Goal: Transaction & Acquisition: Book appointment/travel/reservation

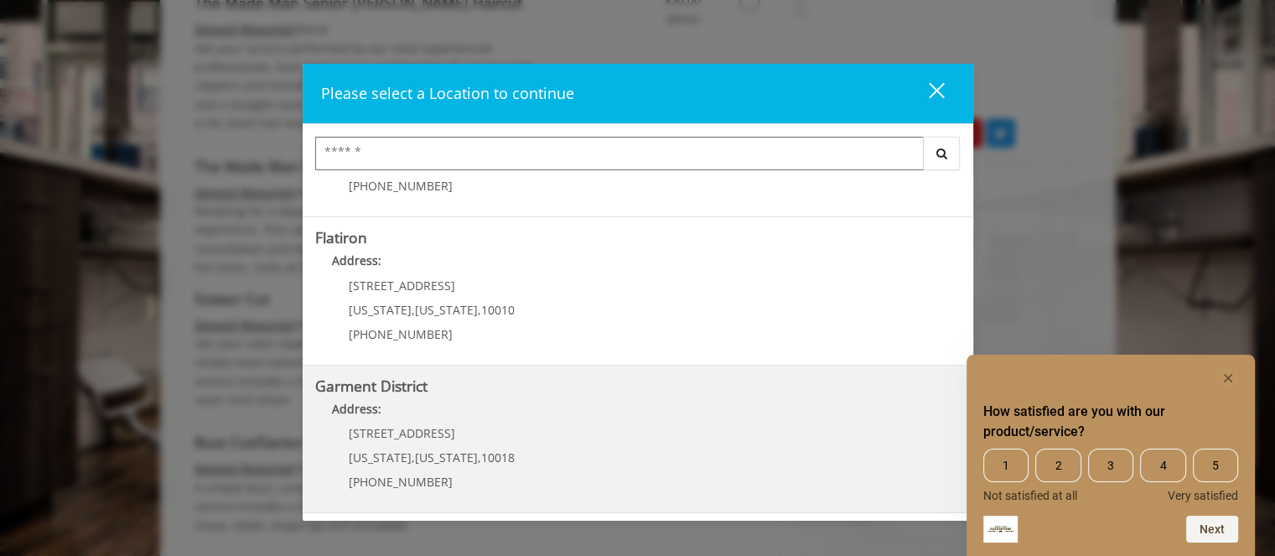
scroll to position [922, 0]
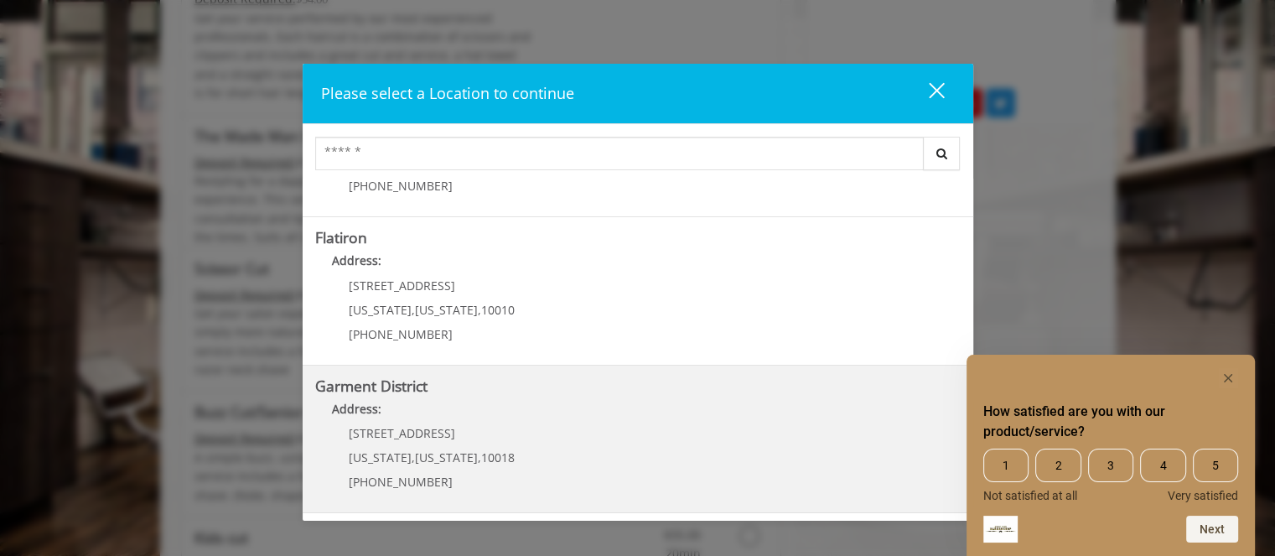
click at [616, 455] on District "Garment District Address: [STREET_ADDRESS][US_STATE][US_STATE] (212) 997-4247" at bounding box center [637, 439] width 645 height 122
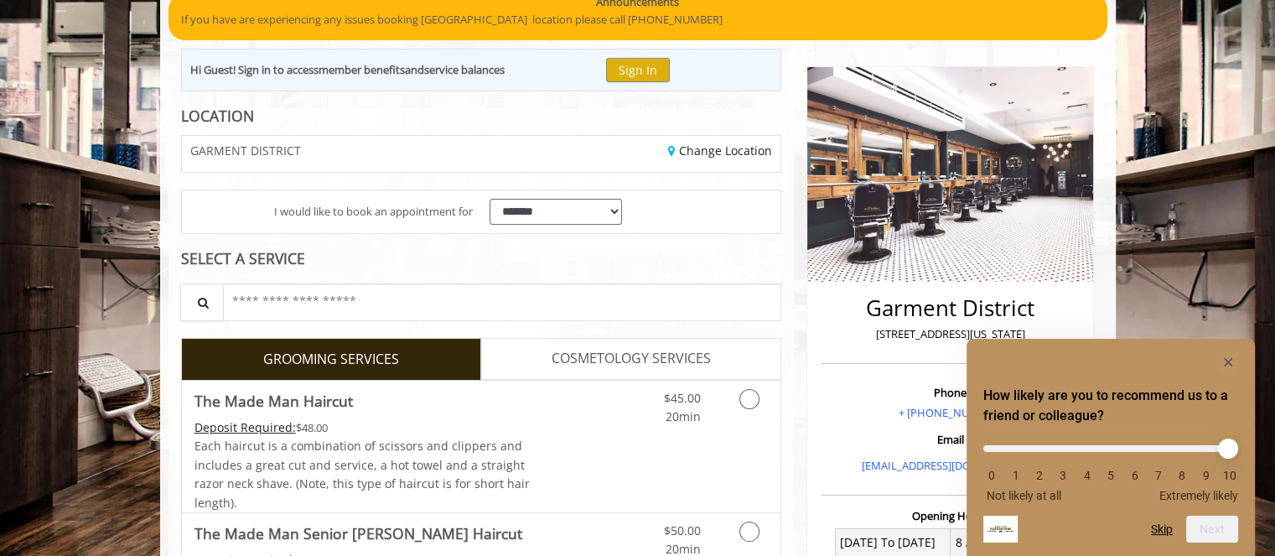
scroll to position [15, 0]
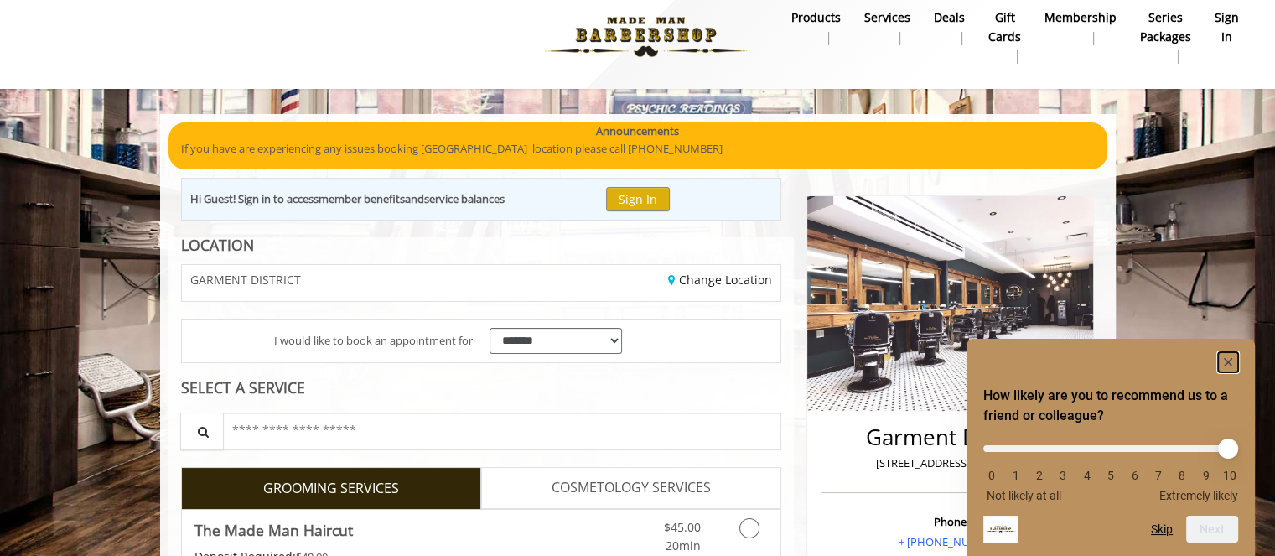
click at [1227, 362] on rect "Hide survey" at bounding box center [1228, 362] width 20 height 20
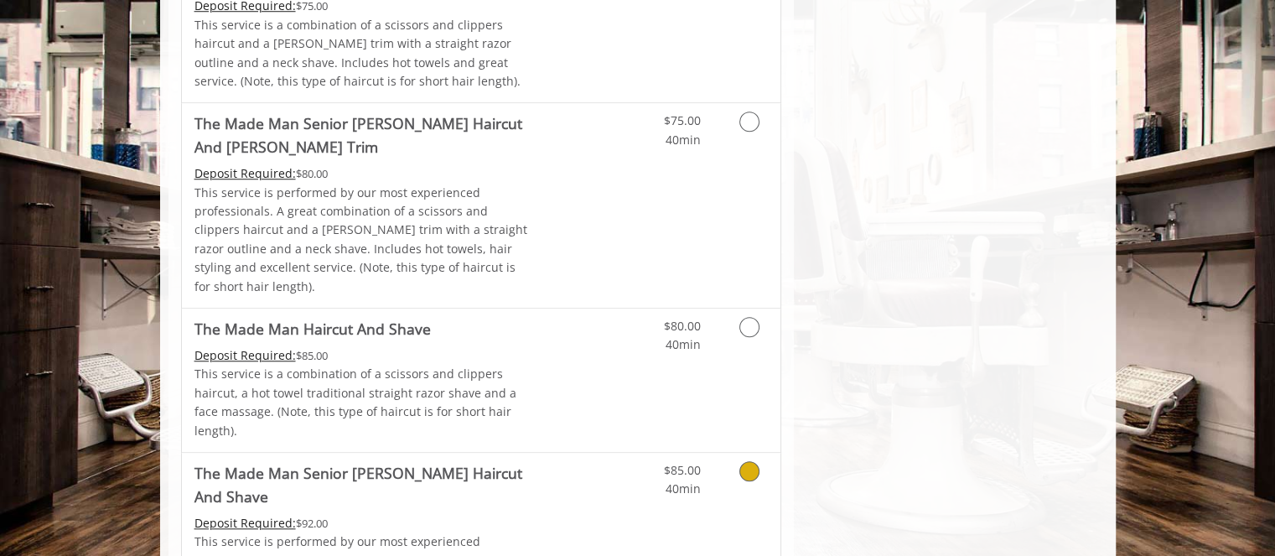
scroll to position [1440, 0]
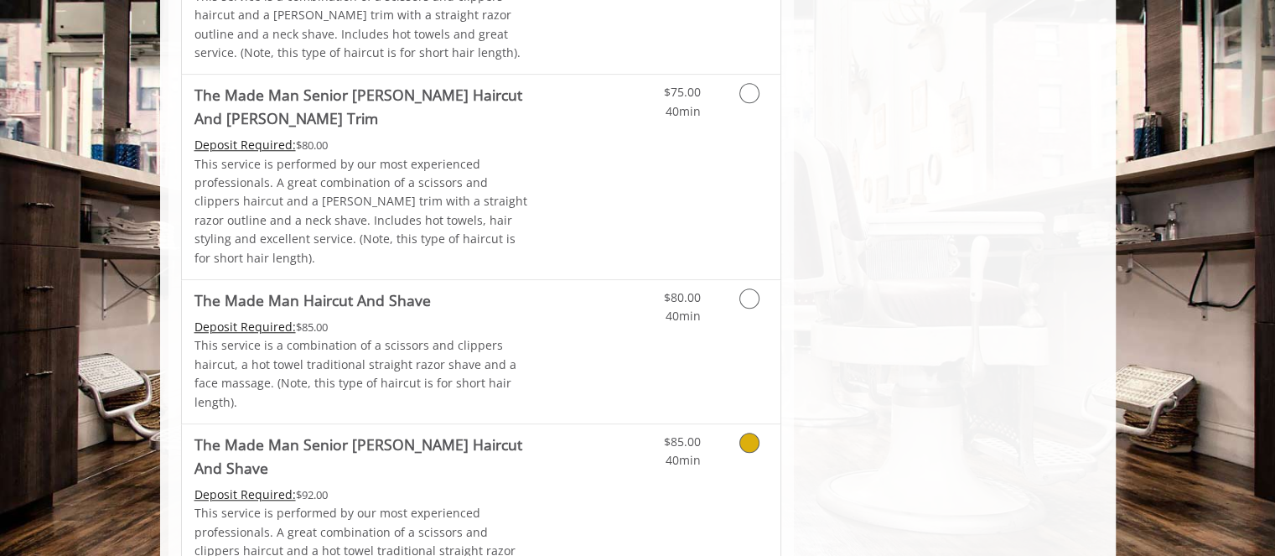
click at [751, 432] on icon "Grooming services" at bounding box center [749, 442] width 20 height 20
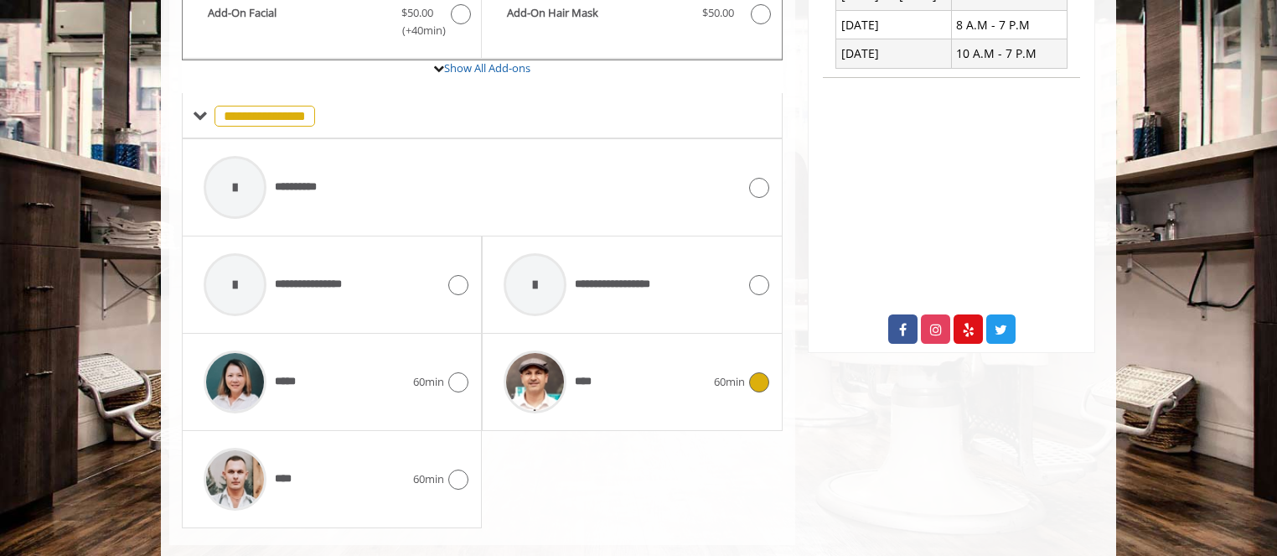
scroll to position [694, 0]
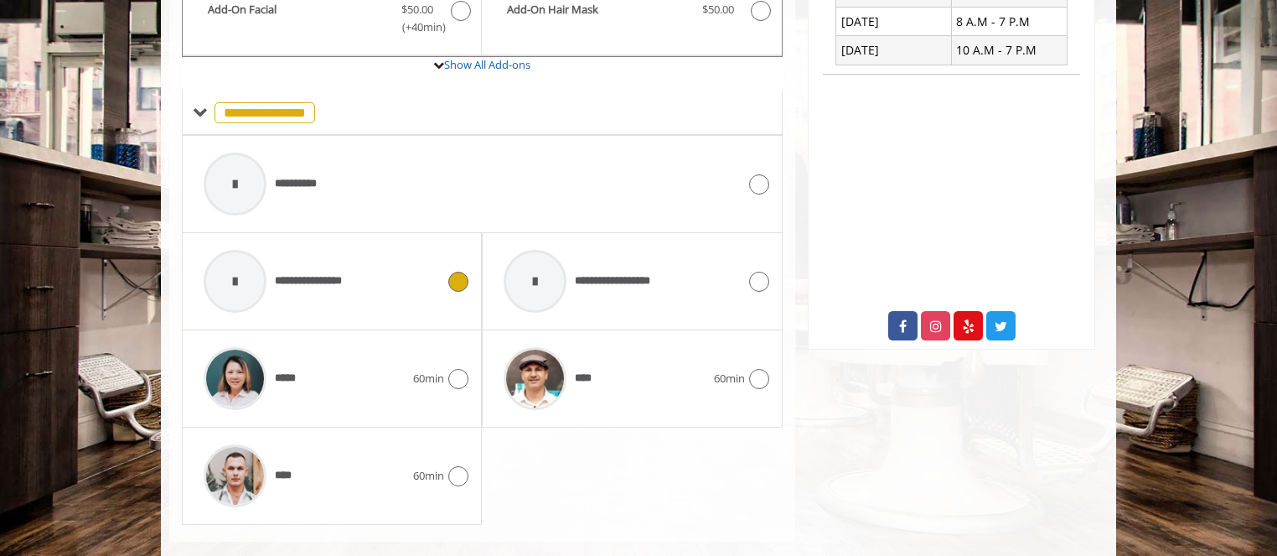
click at [459, 272] on icon at bounding box center [458, 282] width 20 height 20
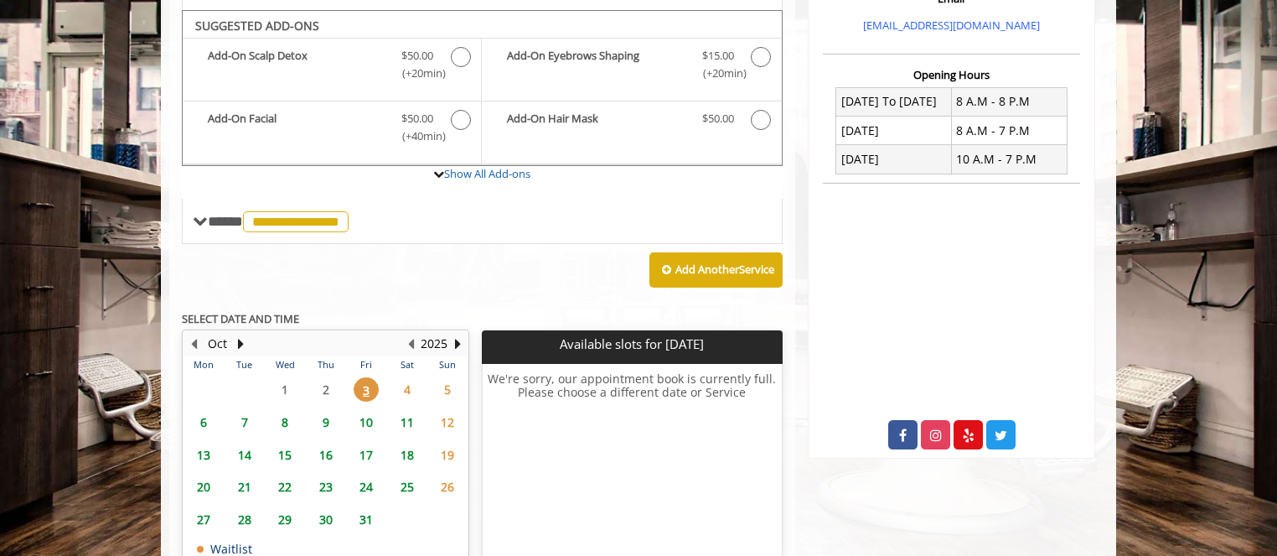
scroll to position [571, 0]
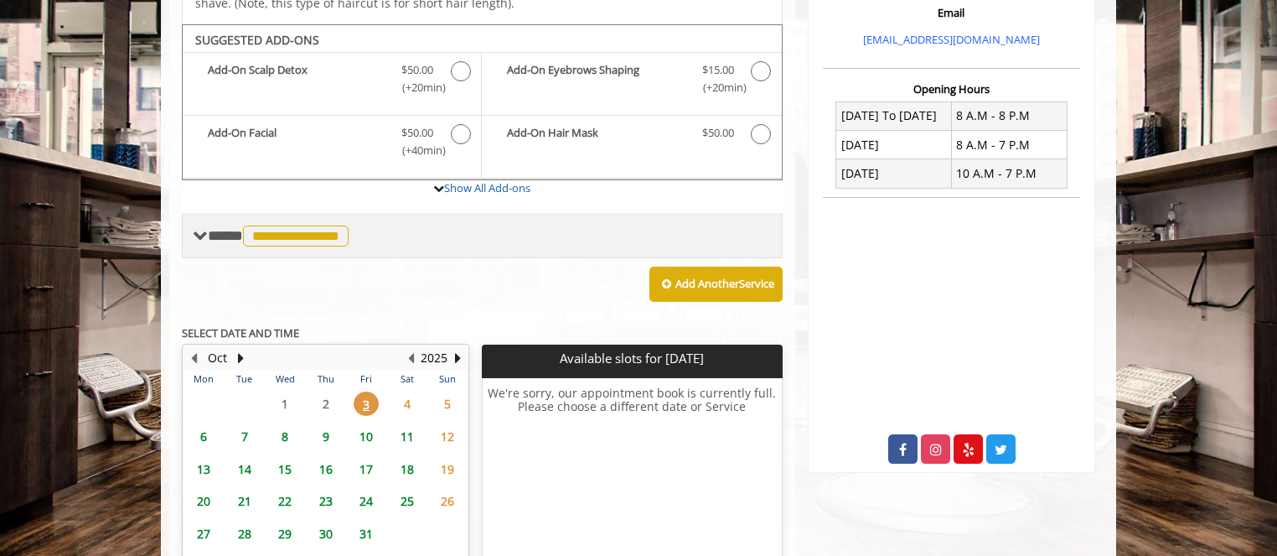
click at [204, 228] on span at bounding box center [200, 235] width 15 height 15
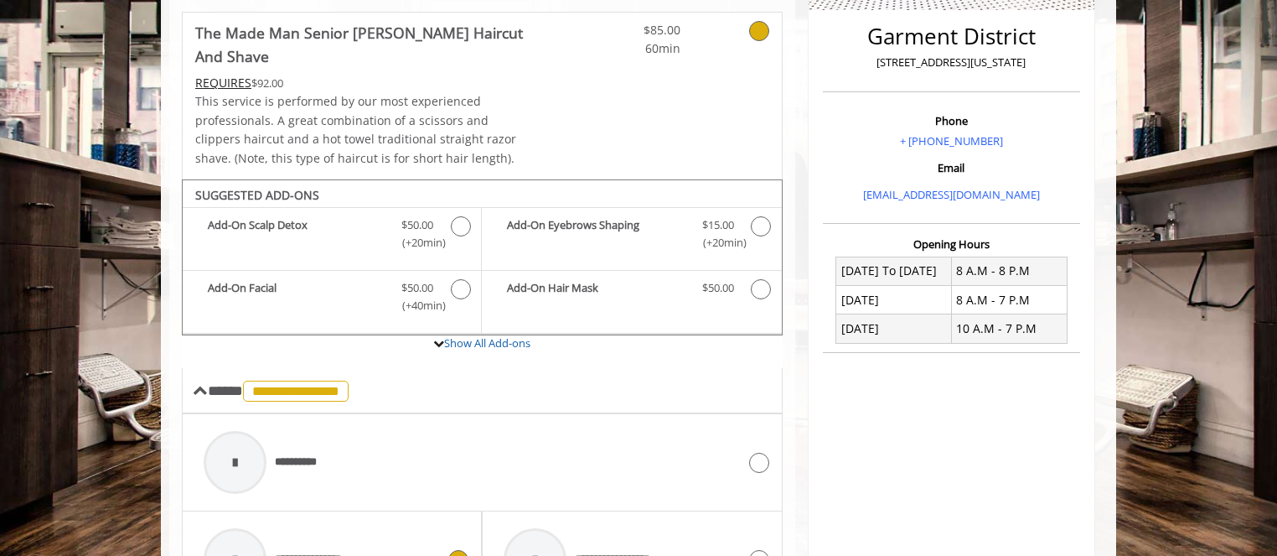
scroll to position [487, 0]
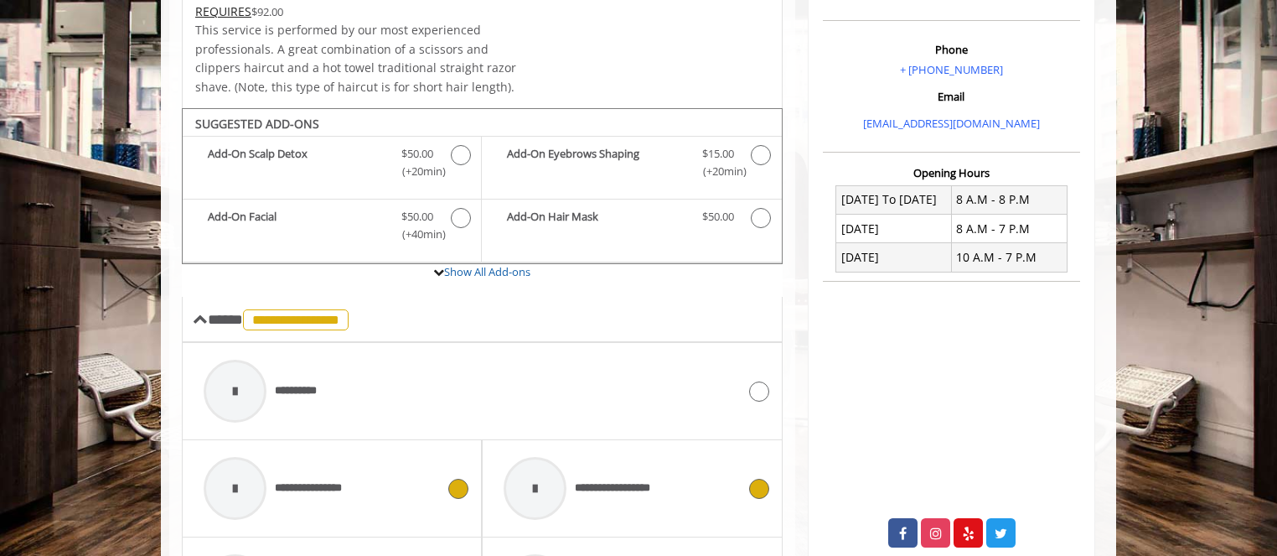
click at [758, 479] on icon at bounding box center [759, 489] width 20 height 20
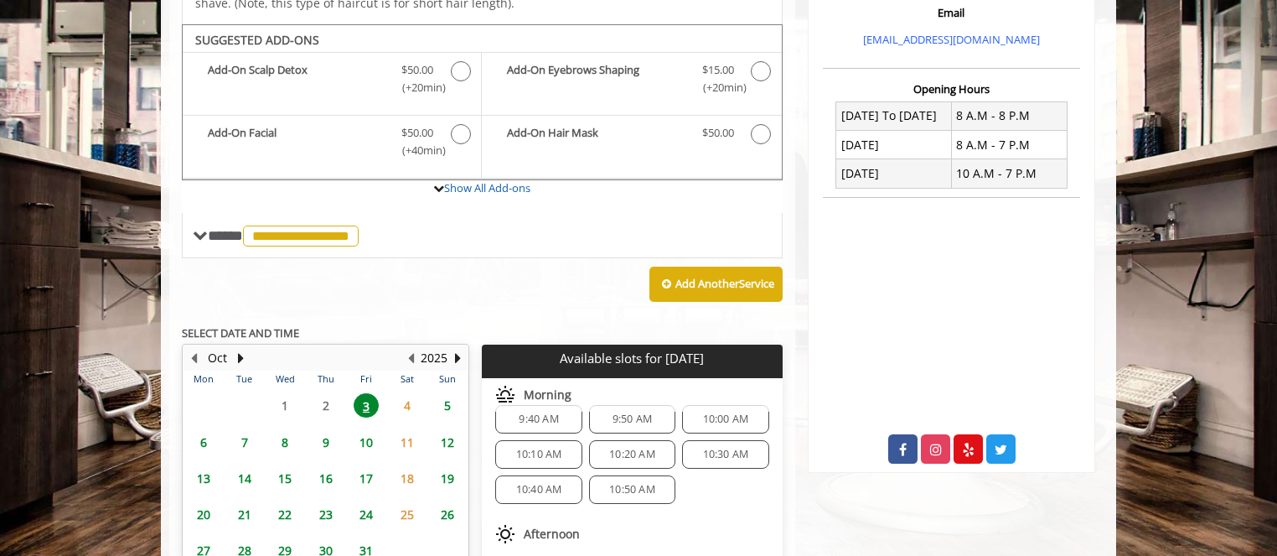
scroll to position [0, 0]
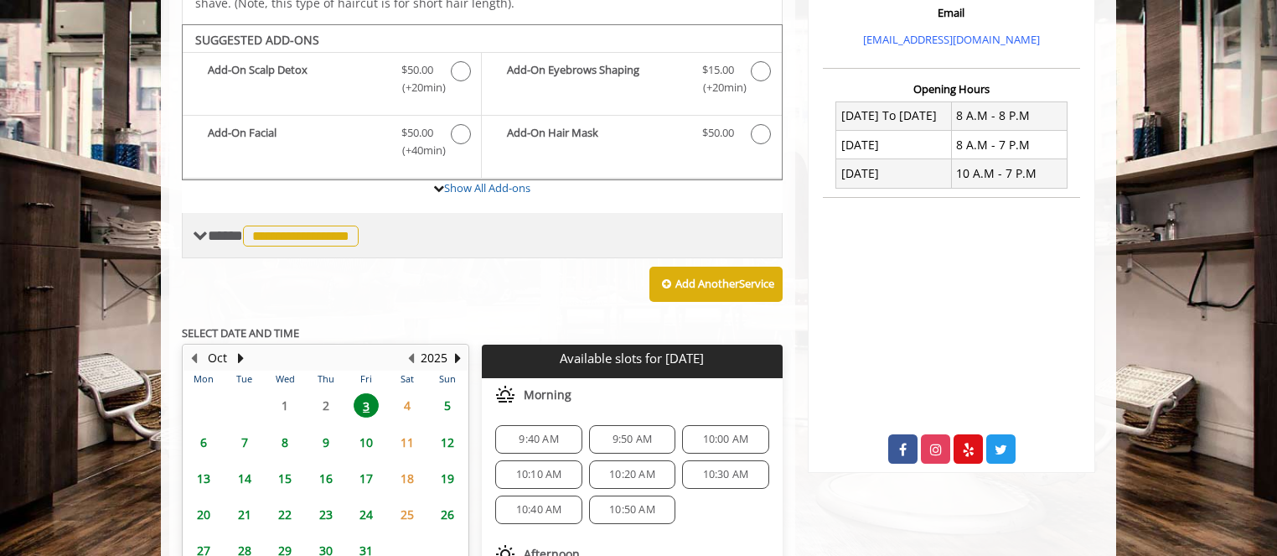
click at [205, 228] on span at bounding box center [200, 235] width 15 height 15
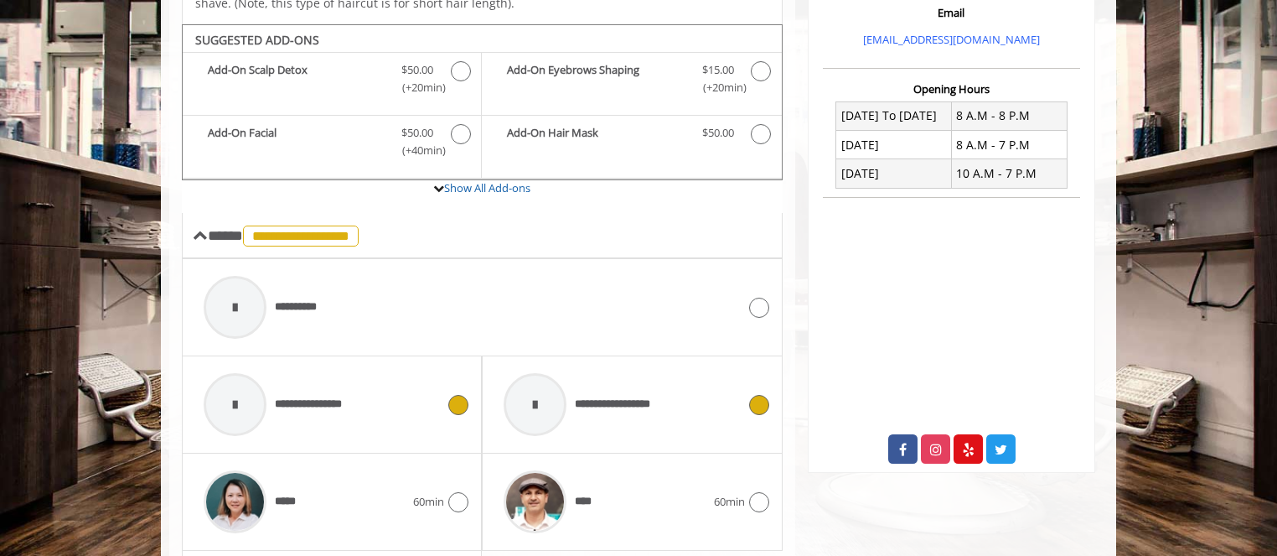
click at [461, 395] on icon at bounding box center [458, 405] width 20 height 20
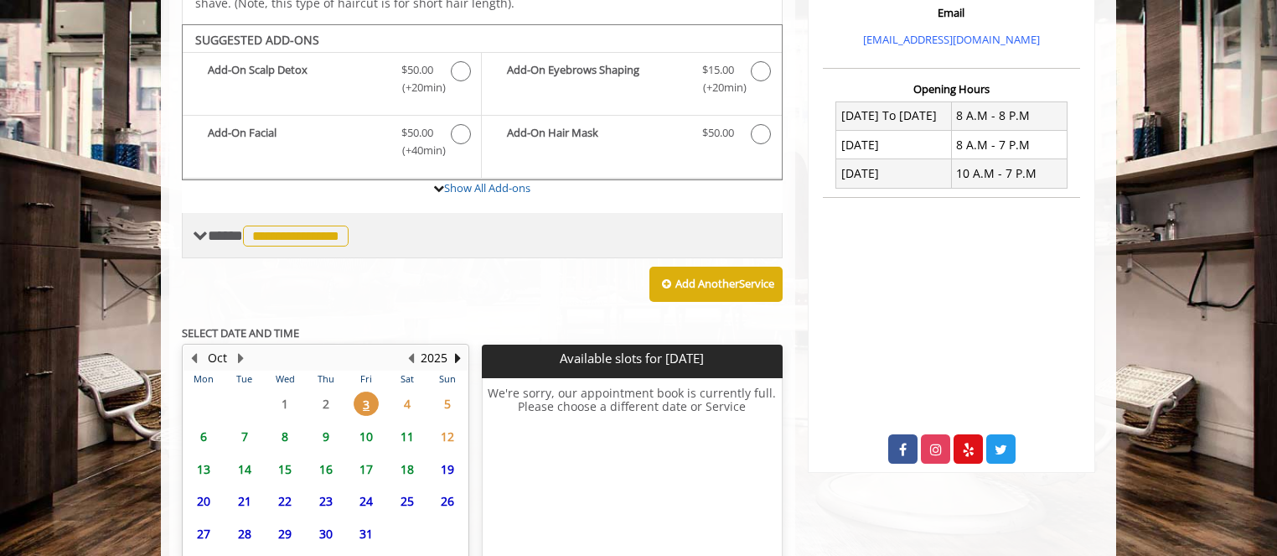
click at [261, 225] on span "**********" at bounding box center [296, 235] width 106 height 21
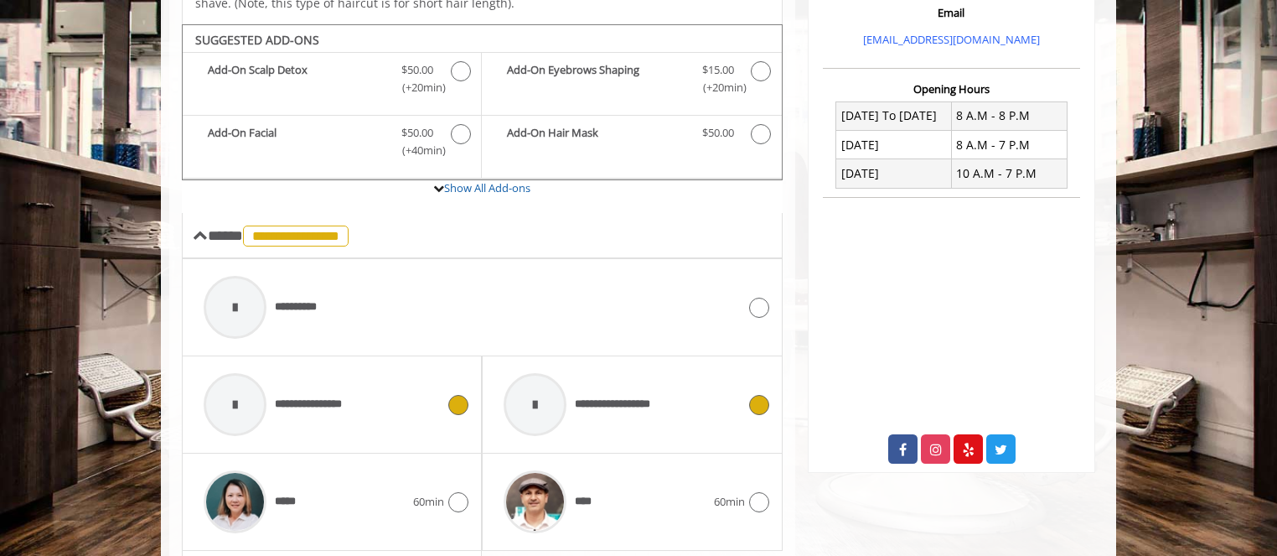
click at [758, 395] on icon at bounding box center [759, 405] width 20 height 20
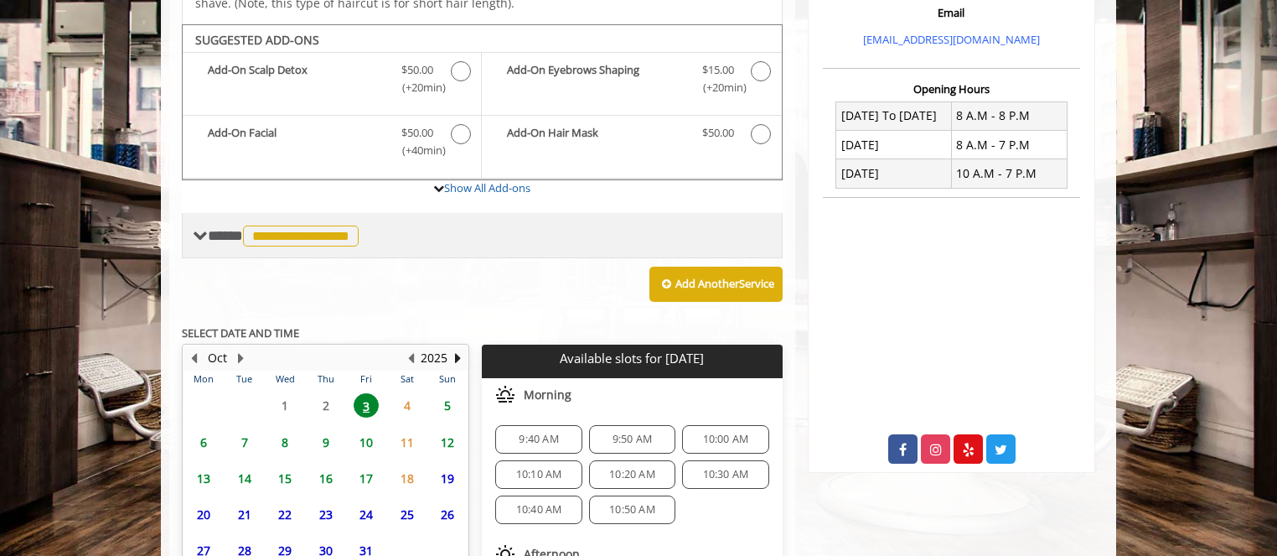
click at [230, 228] on span "**********" at bounding box center [285, 235] width 155 height 15
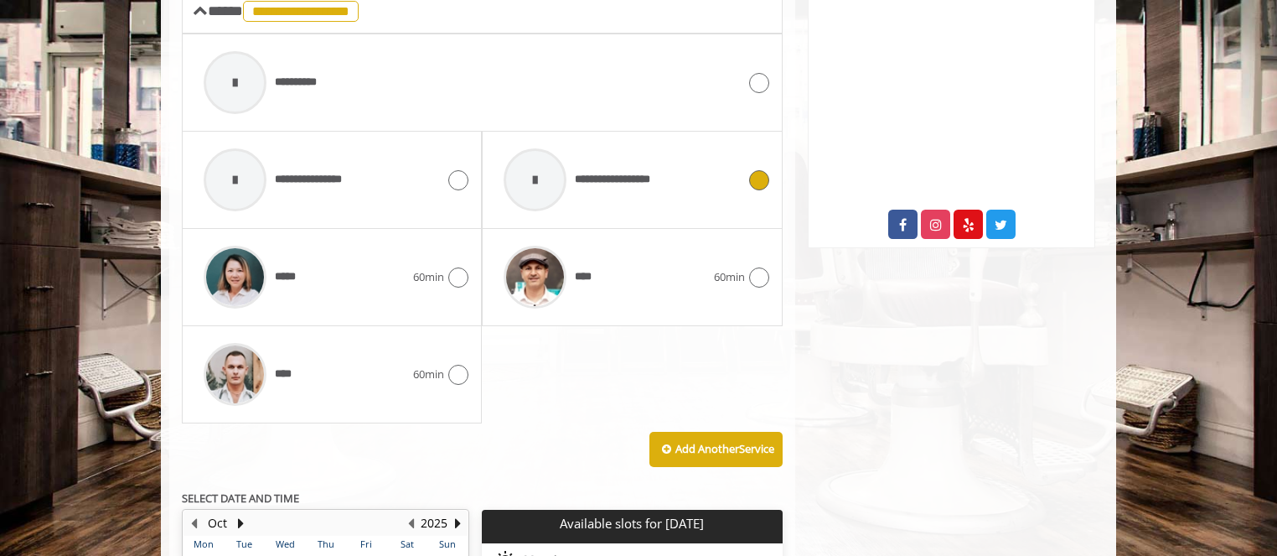
scroll to position [822, 0]
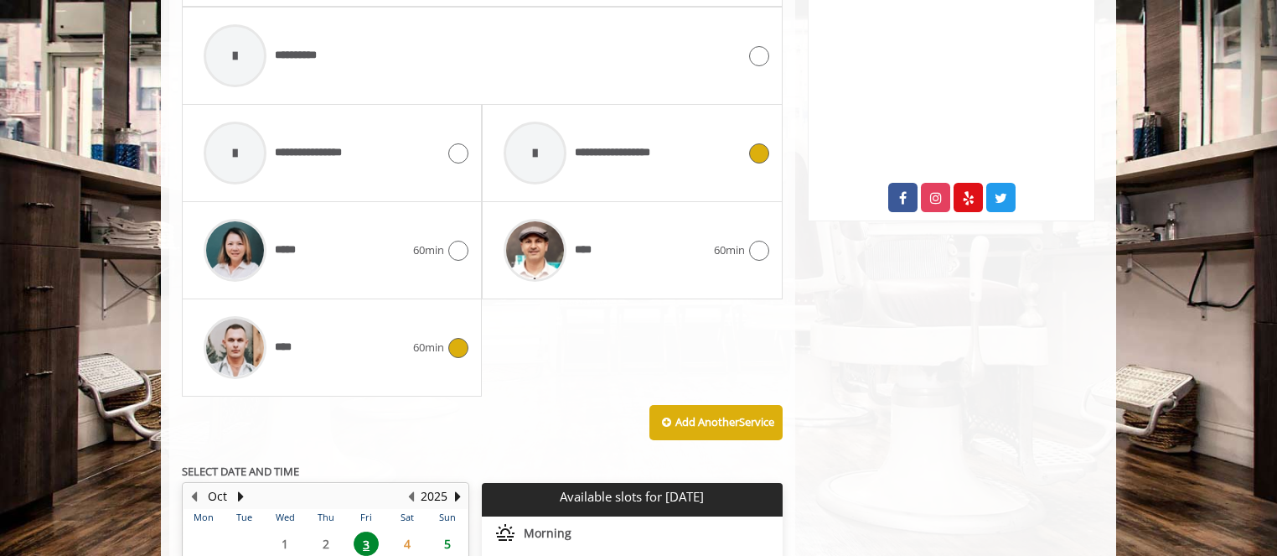
click at [458, 338] on icon at bounding box center [458, 348] width 20 height 20
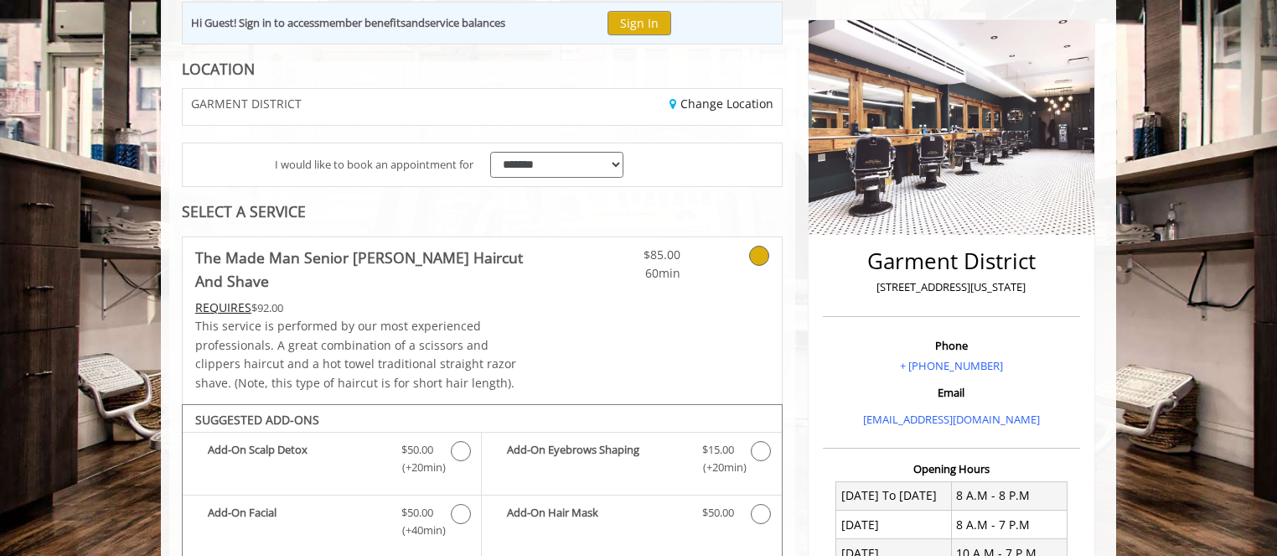
scroll to position [41, 0]
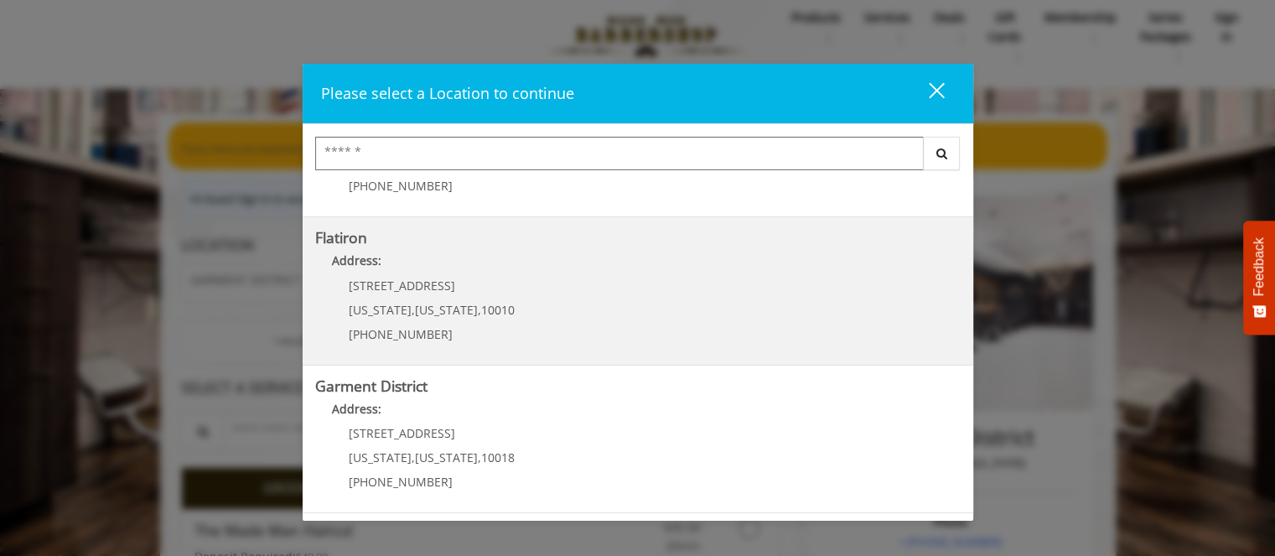
scroll to position [434, 0]
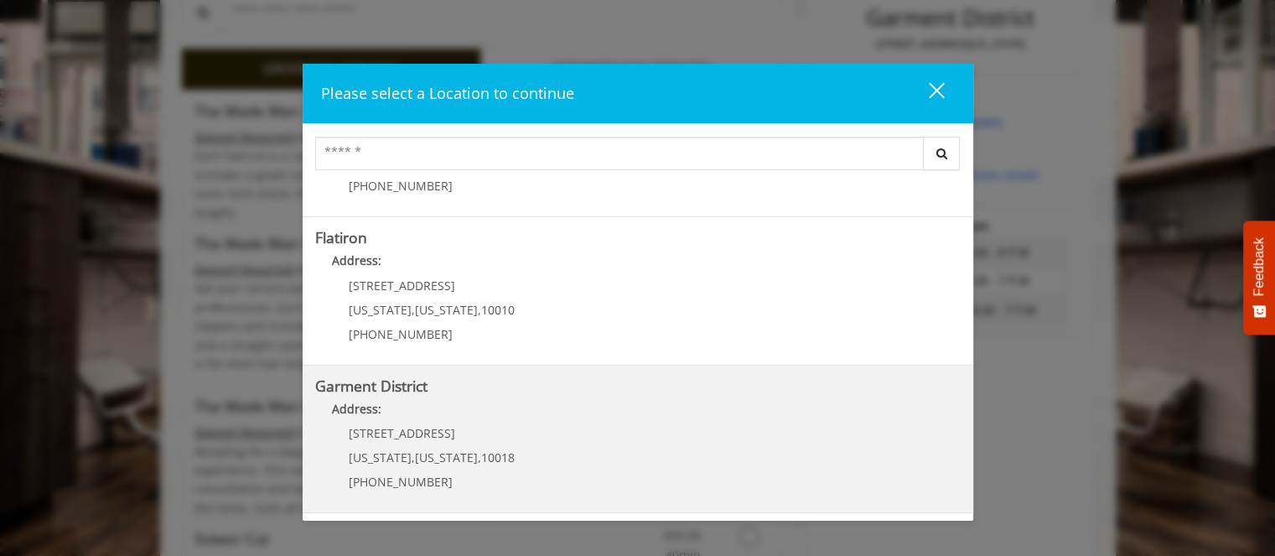
click at [593, 472] on District "Garment District Address: [STREET_ADDRESS][US_STATE][US_STATE] (212) 997-4247" at bounding box center [637, 439] width 645 height 122
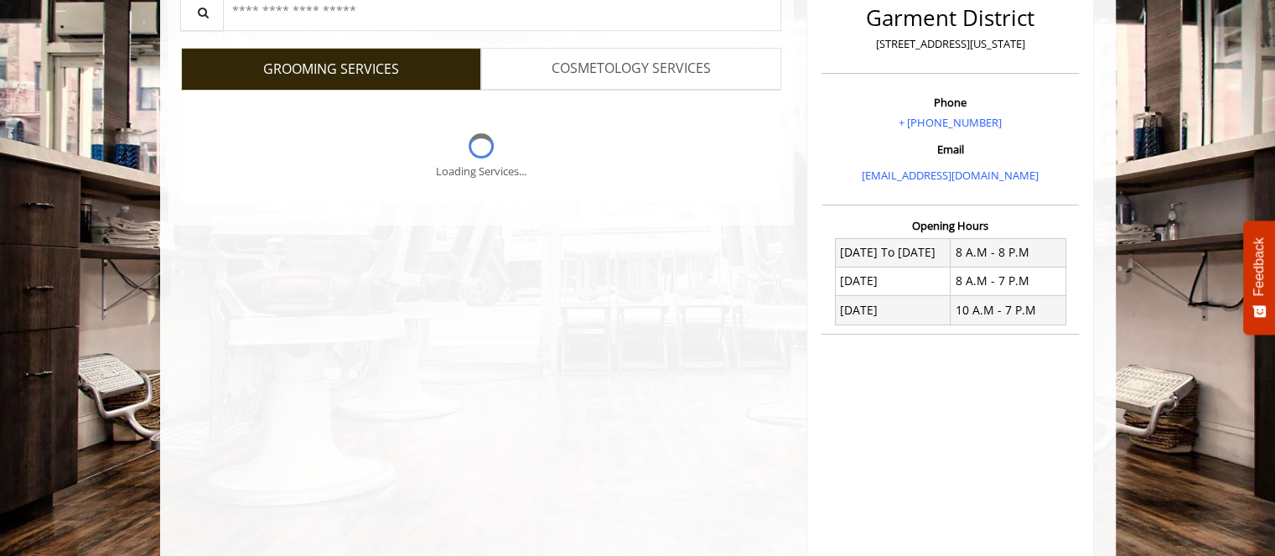
scroll to position [15, 0]
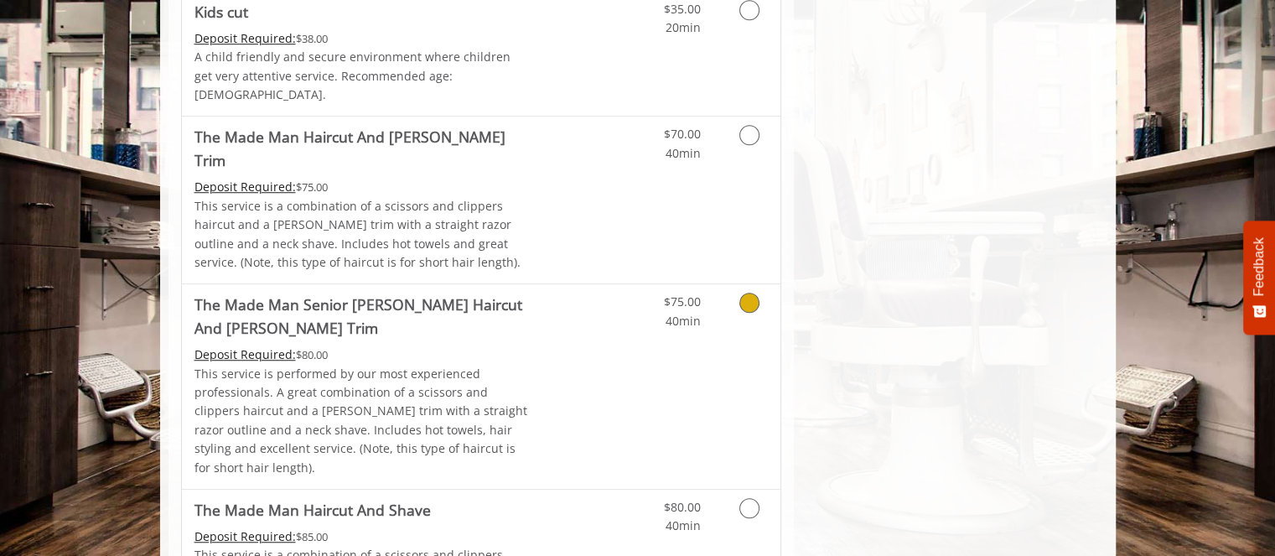
scroll to position [1234, 0]
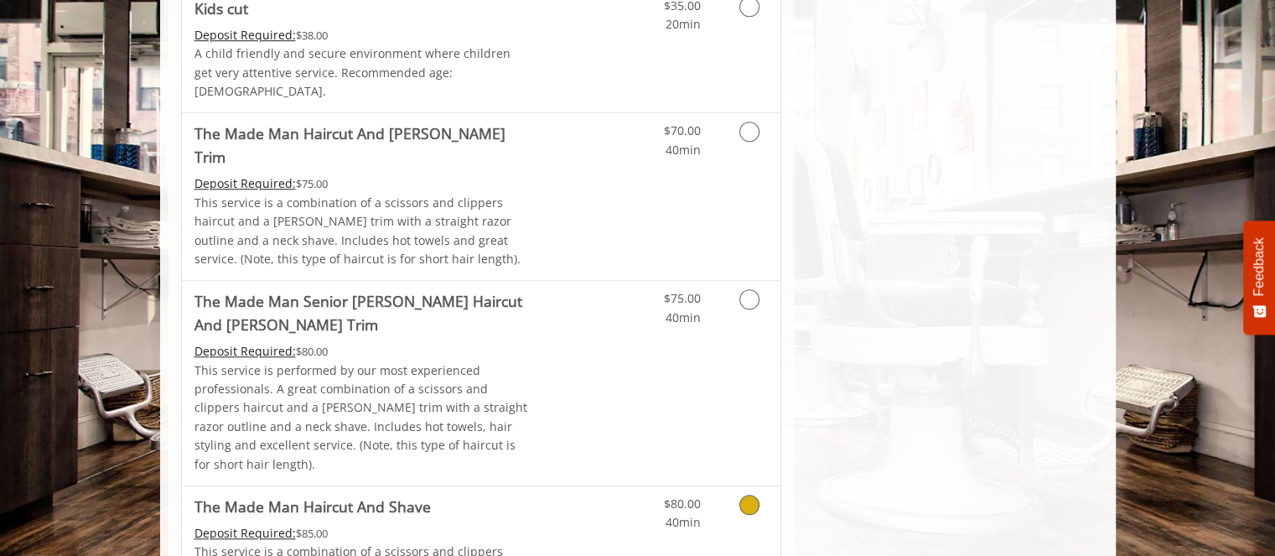
click at [755, 494] on icon "Grooming services" at bounding box center [749, 504] width 20 height 20
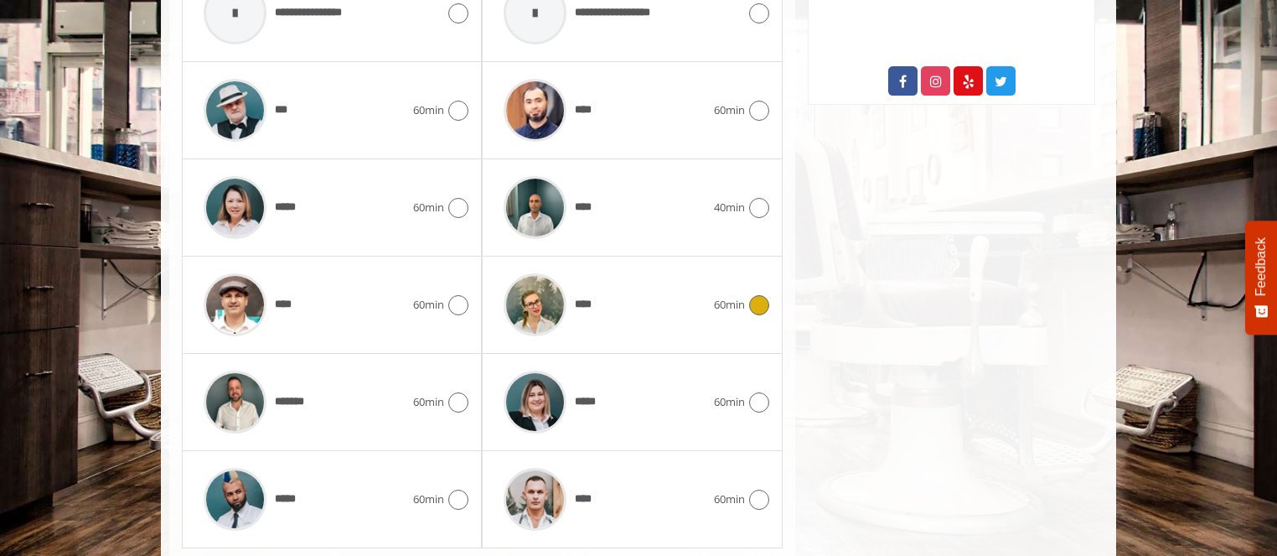
scroll to position [966, 0]
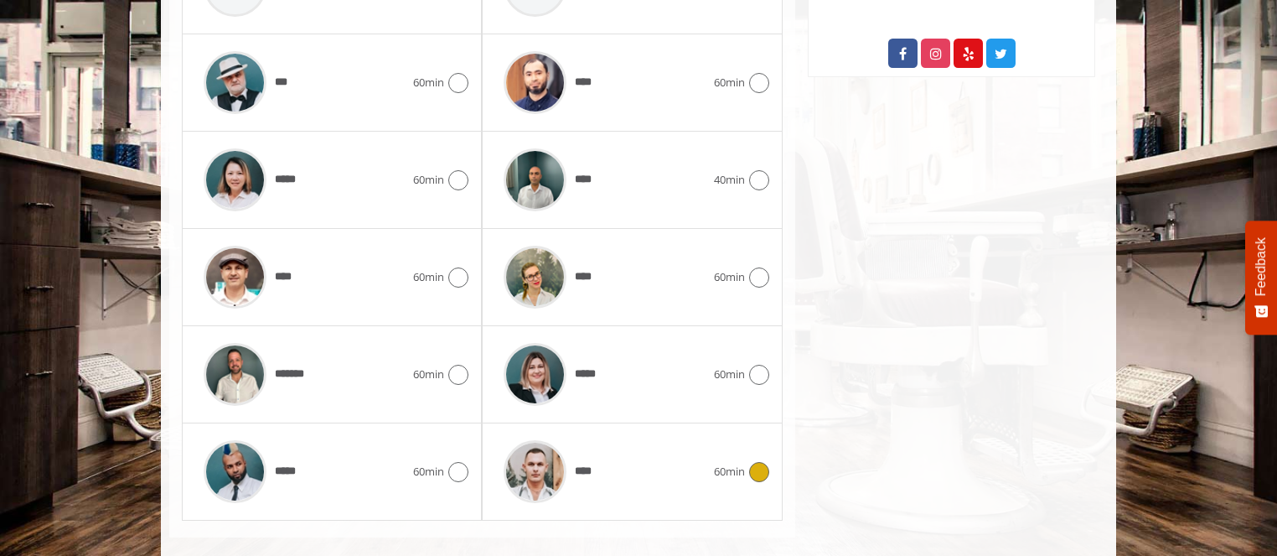
click at [753, 462] on icon at bounding box center [759, 472] width 20 height 20
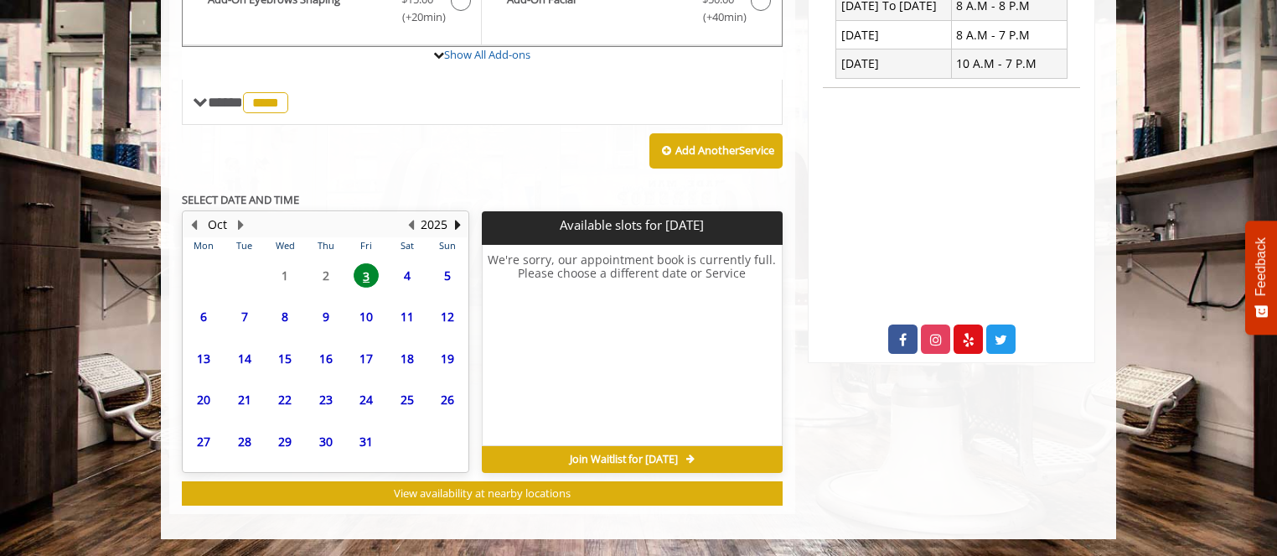
scroll to position [658, 0]
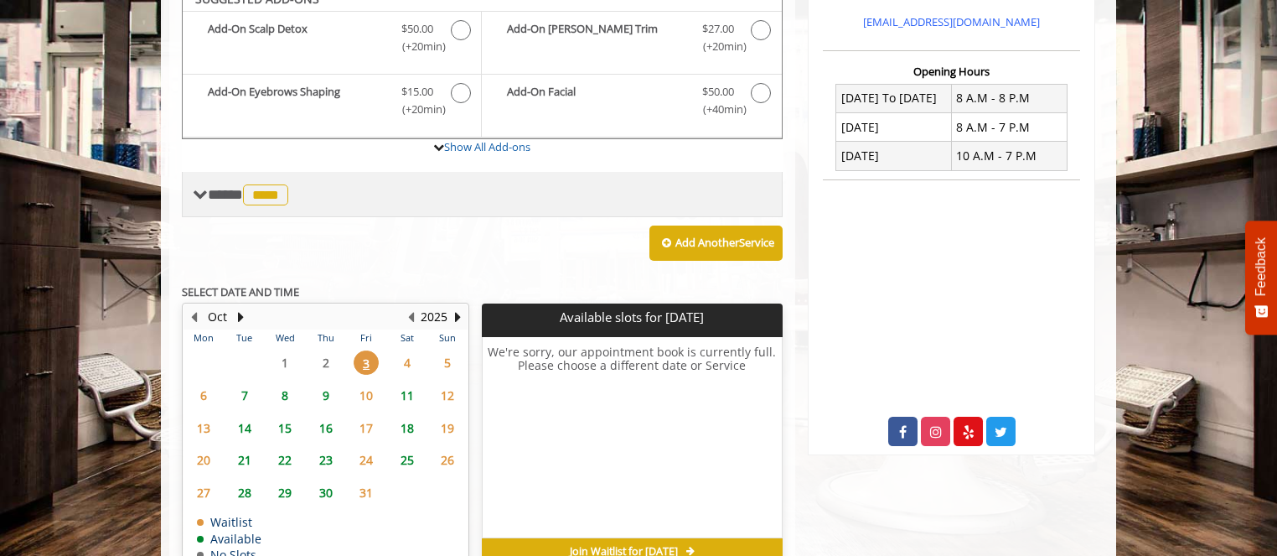
click at [215, 103] on div "**********" at bounding box center [482, 54] width 601 height 430
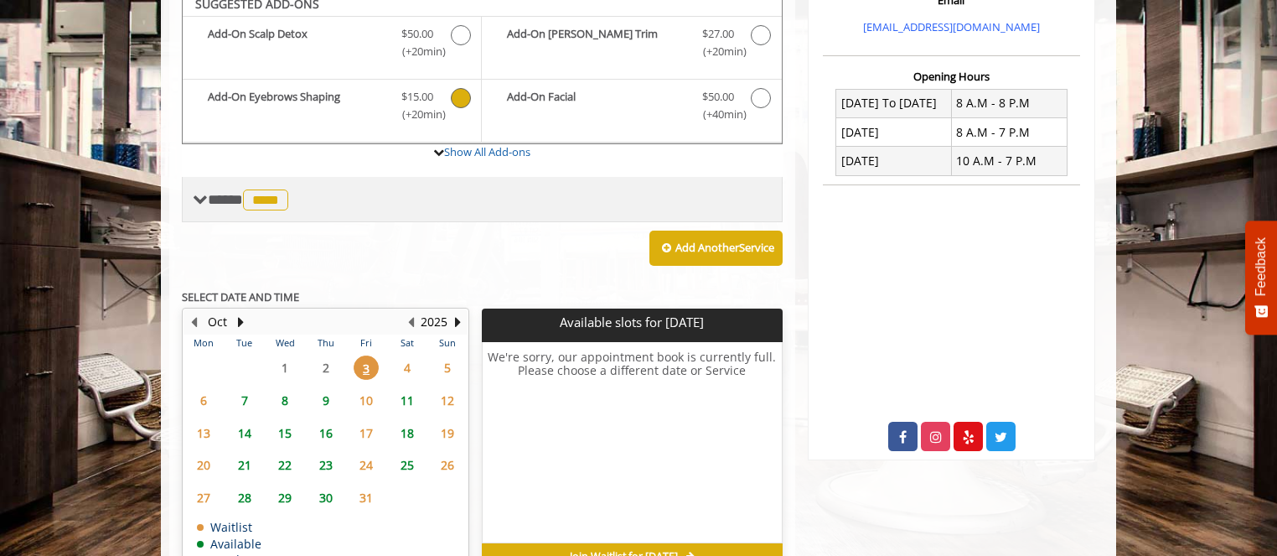
scroll to position [552, 0]
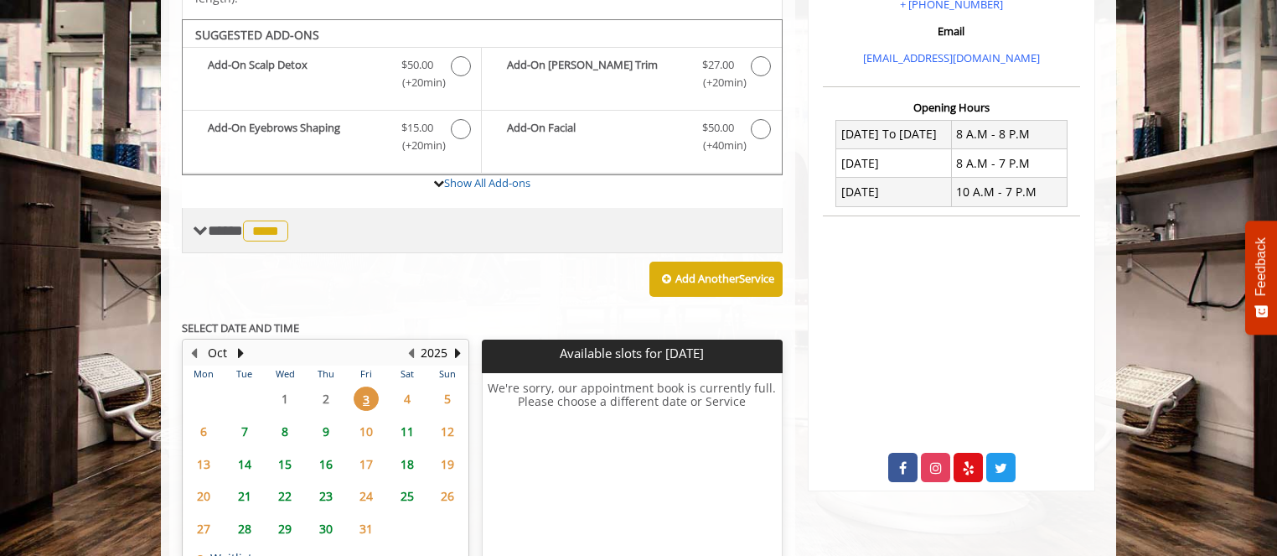
click at [232, 223] on span "**** **** ********" at bounding box center [250, 230] width 85 height 15
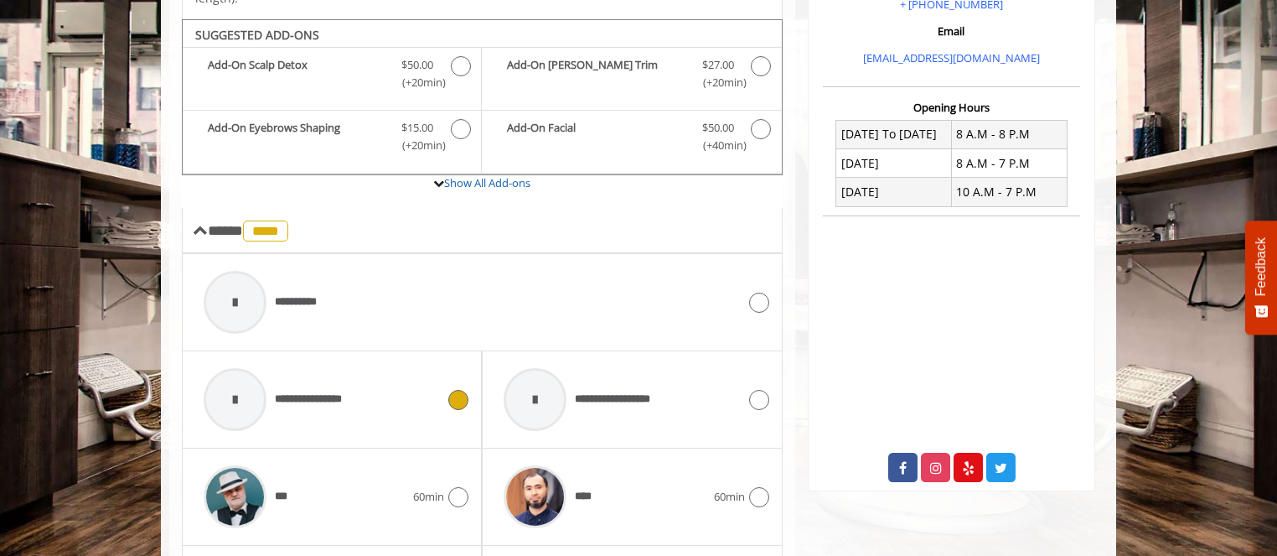
click at [252, 379] on div at bounding box center [235, 399] width 63 height 63
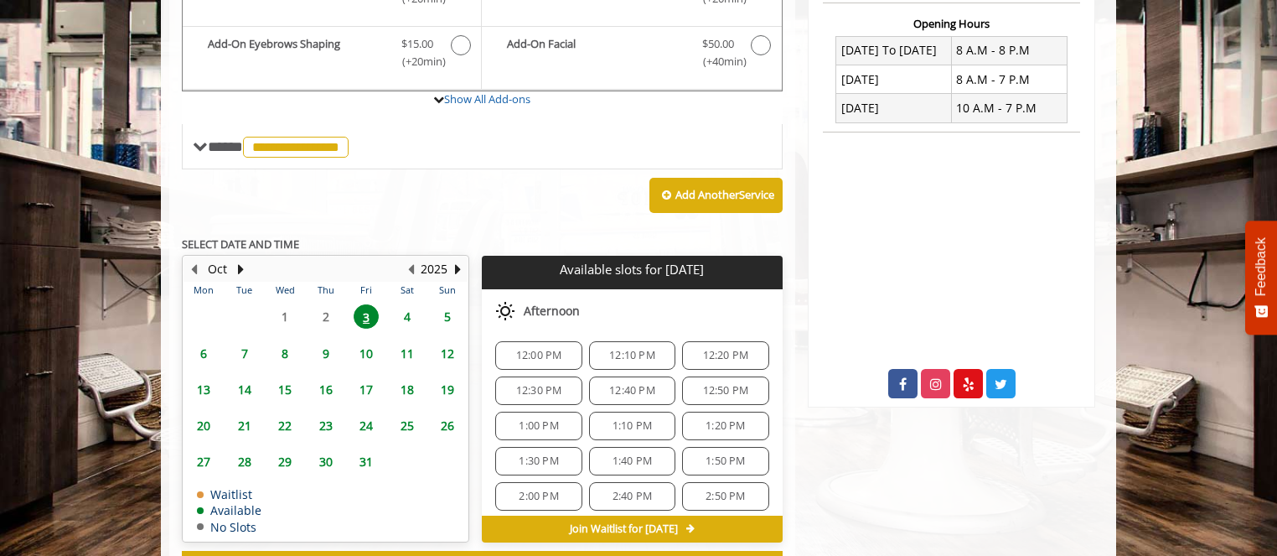
scroll to position [0, 0]
